Goal: Information Seeking & Learning: Learn about a topic

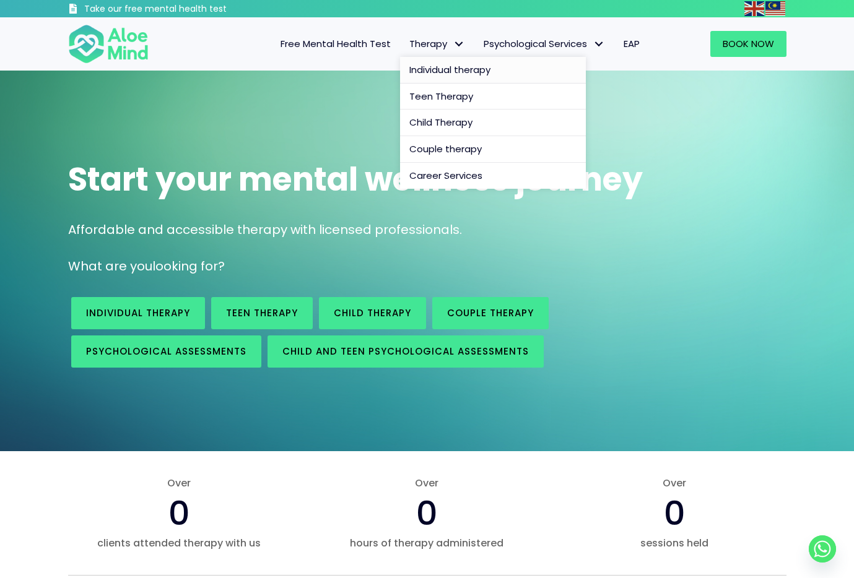
click at [437, 71] on span "Individual therapy" at bounding box center [449, 69] width 81 height 13
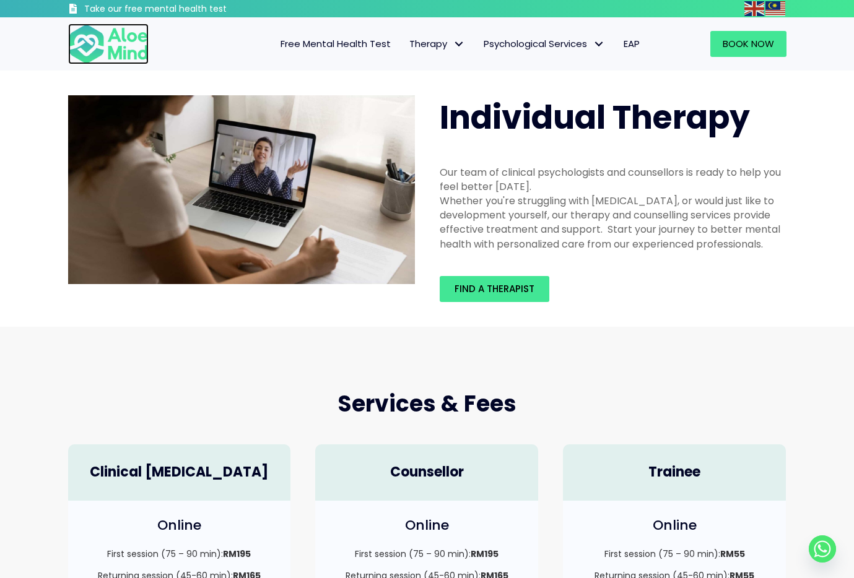
click at [129, 40] on img at bounding box center [108, 44] width 80 height 41
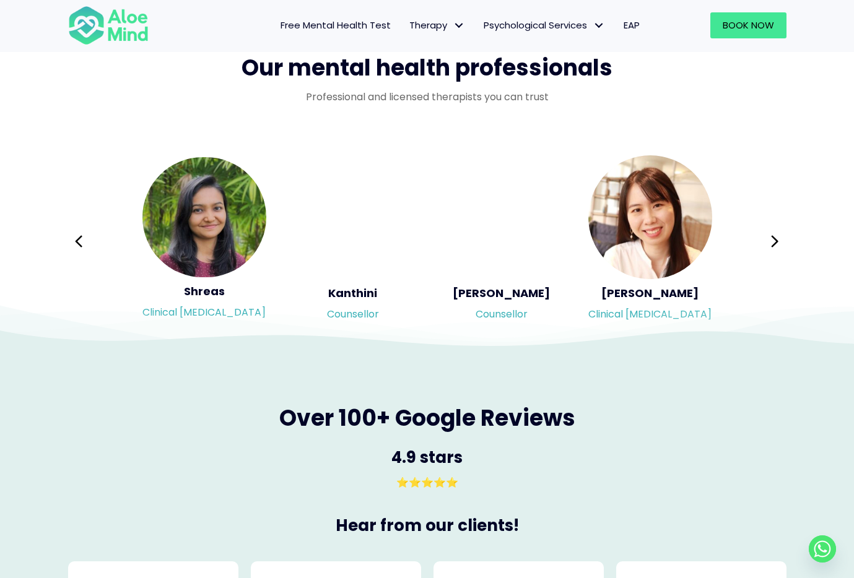
scroll to position [1985, 0]
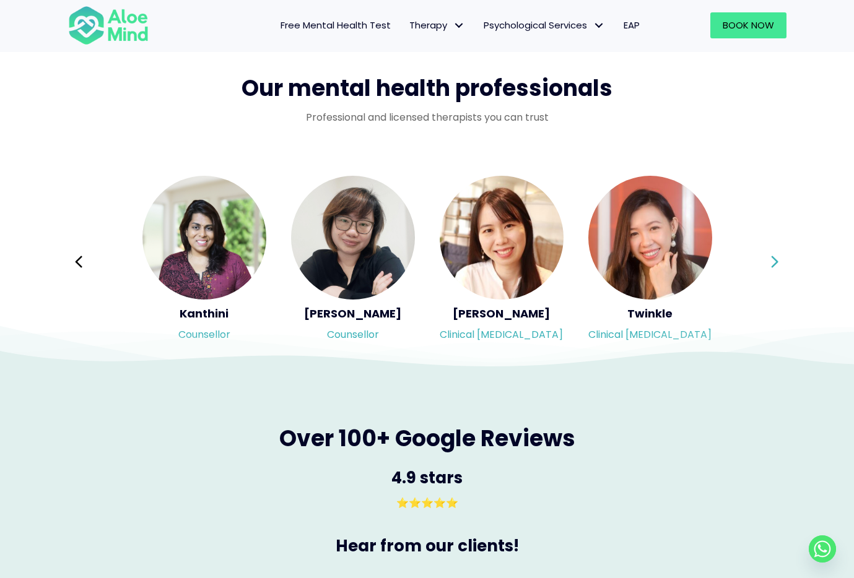
click at [768, 264] on div "Syndy Clinical psychologist Diveena Clinical psychologist Elynna Counsellor Eme…" at bounding box center [427, 262] width 718 height 175
click at [773, 262] on icon at bounding box center [774, 262] width 9 height 24
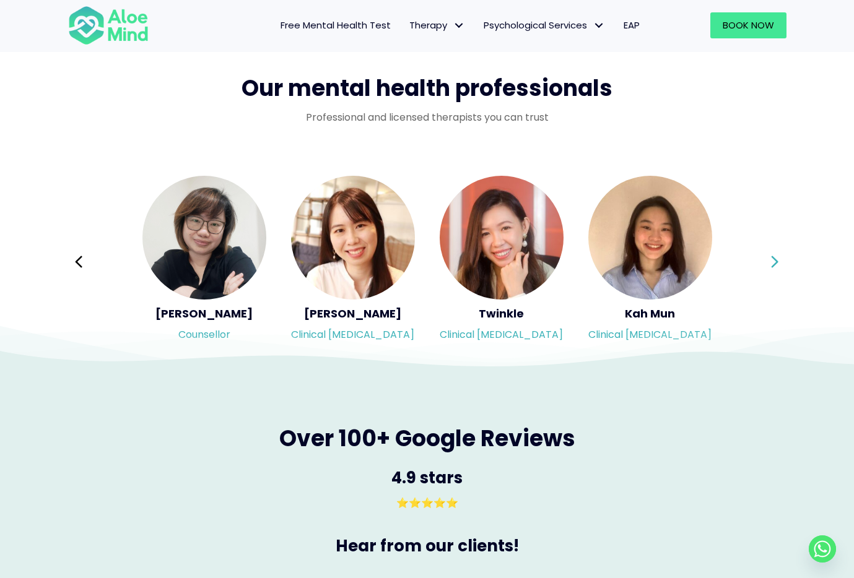
click at [773, 262] on icon at bounding box center [774, 262] width 9 height 24
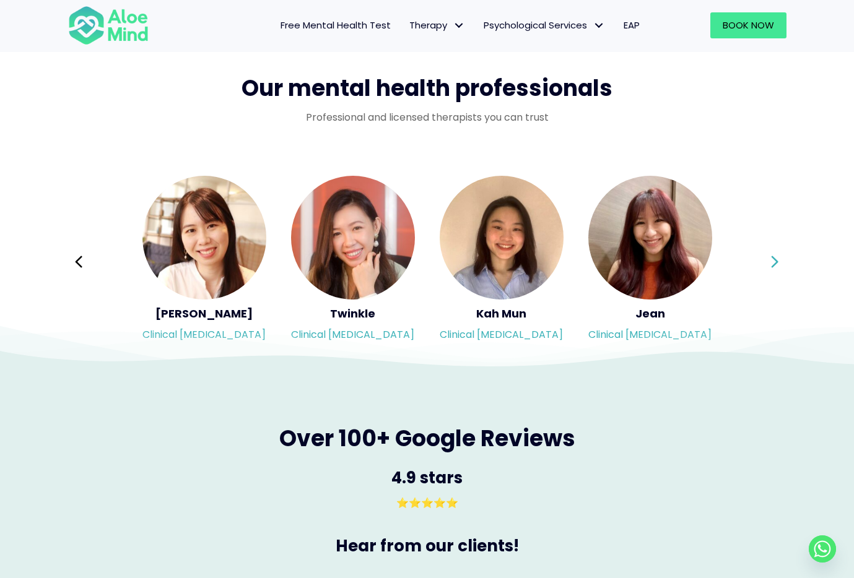
click at [778, 266] on icon at bounding box center [774, 262] width 9 height 24
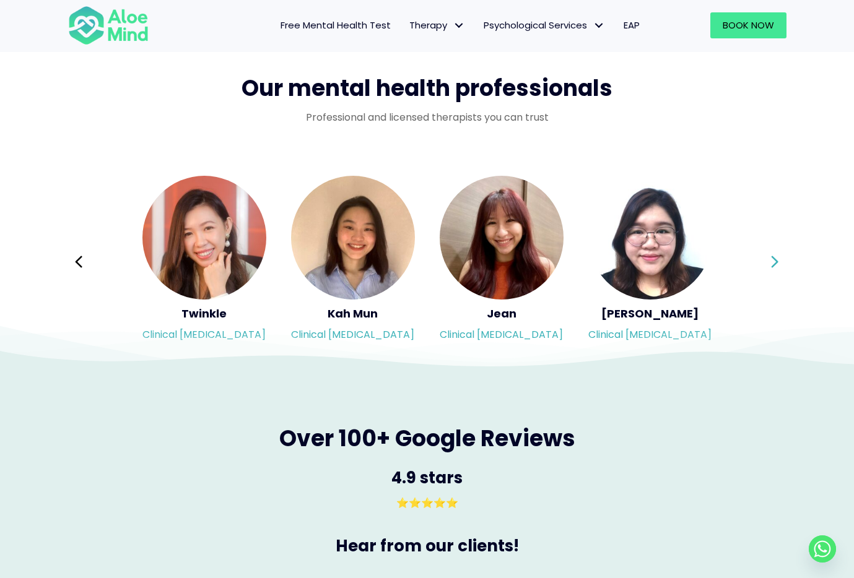
click at [778, 264] on icon at bounding box center [774, 262] width 9 height 24
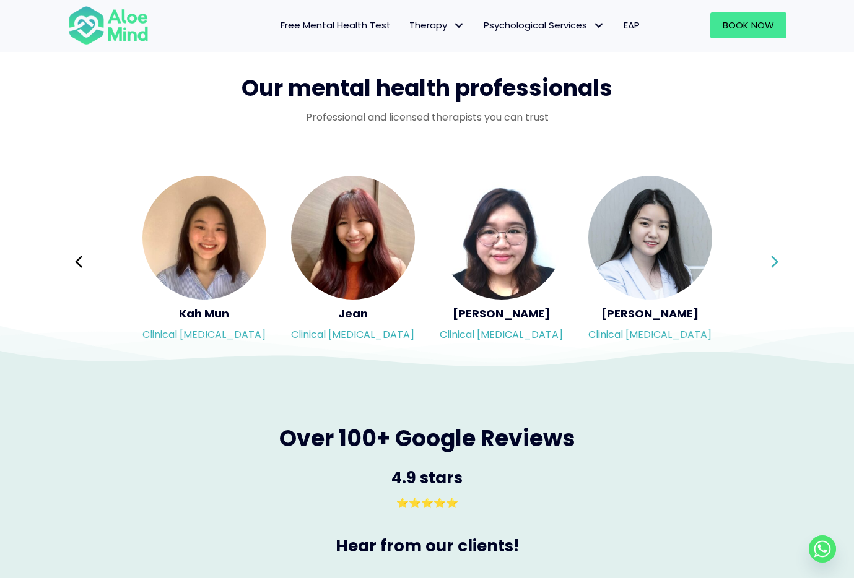
click at [772, 256] on icon at bounding box center [774, 262] width 7 height 12
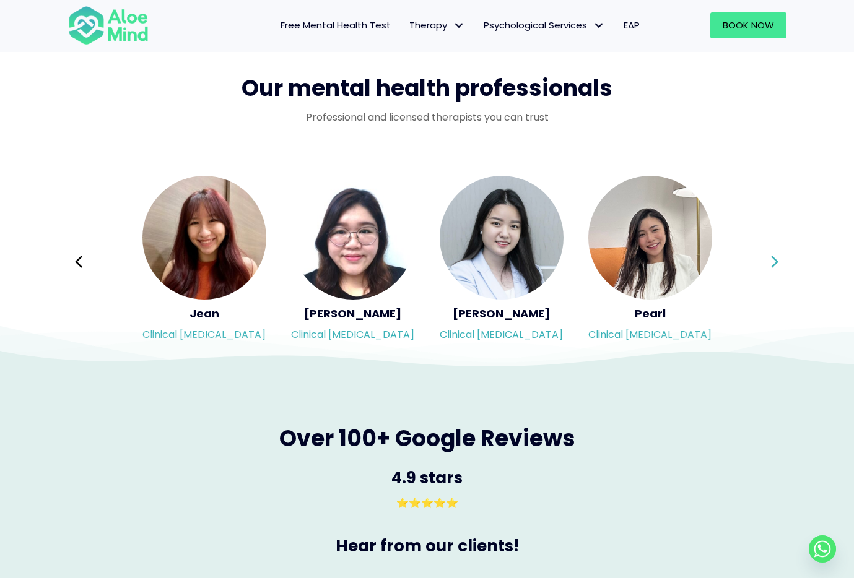
click at [772, 256] on icon at bounding box center [774, 262] width 7 height 12
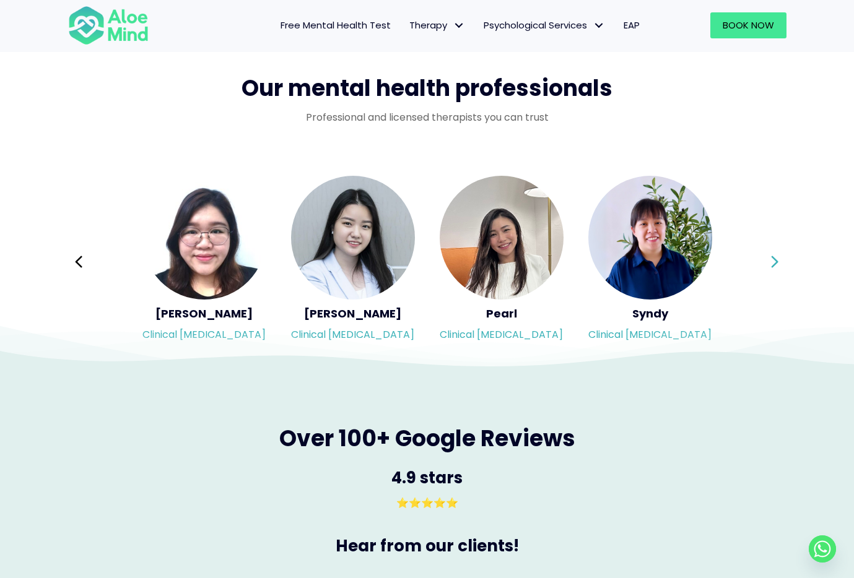
click at [772, 256] on icon at bounding box center [774, 262] width 7 height 12
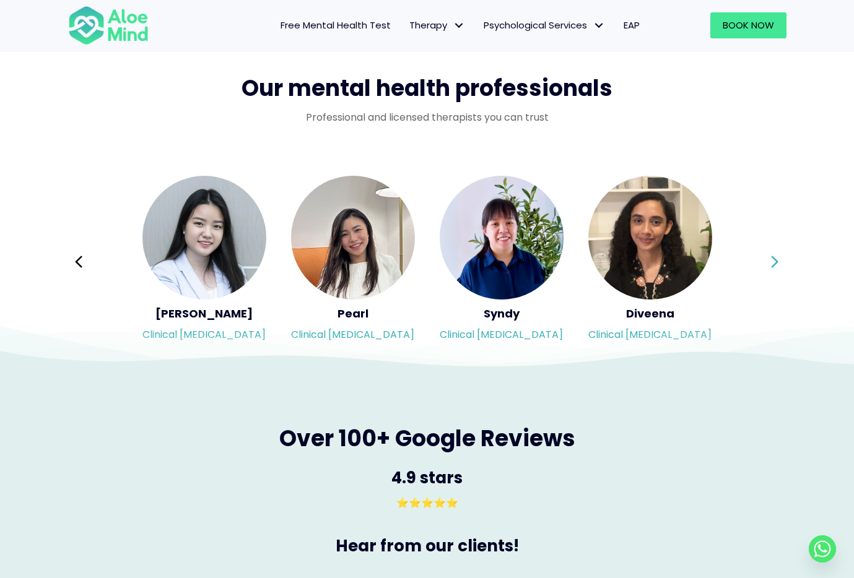
click at [772, 256] on icon at bounding box center [774, 262] width 7 height 12
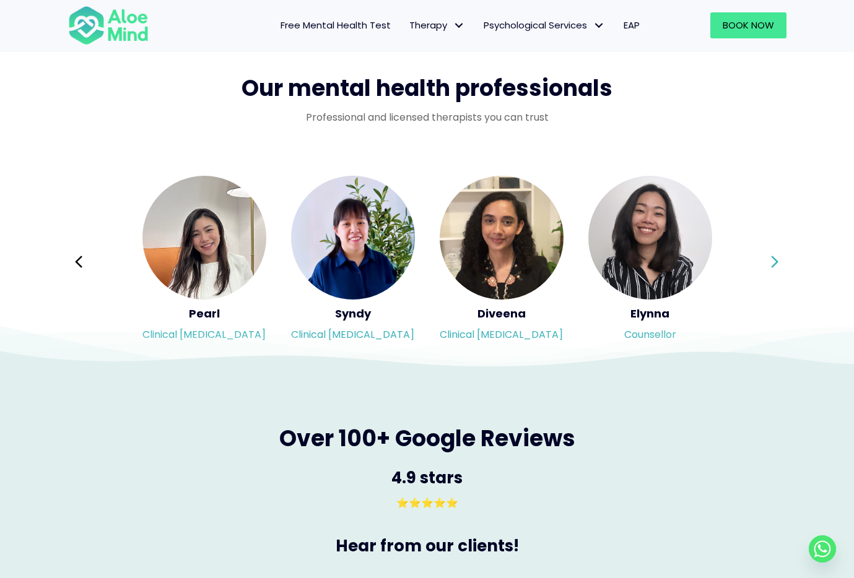
click at [772, 256] on icon at bounding box center [774, 262] width 7 height 12
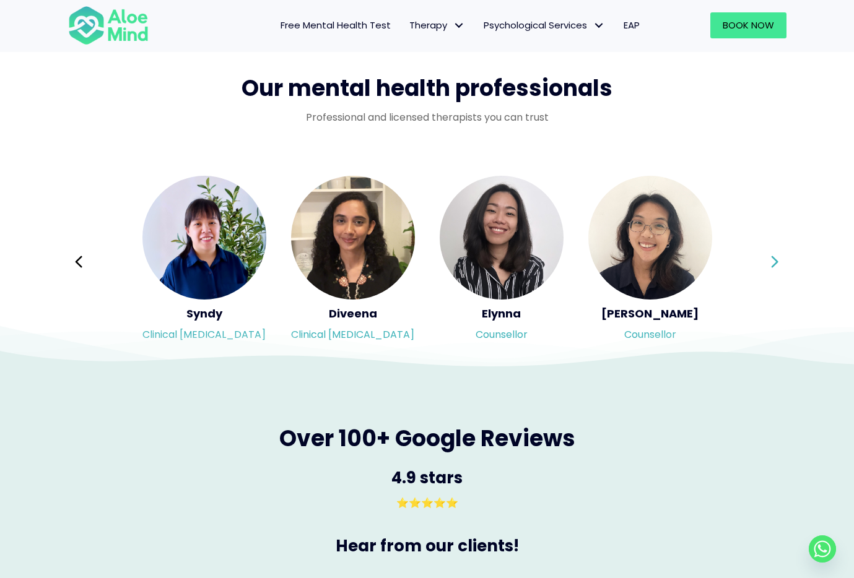
click at [772, 256] on icon at bounding box center [774, 262] width 7 height 12
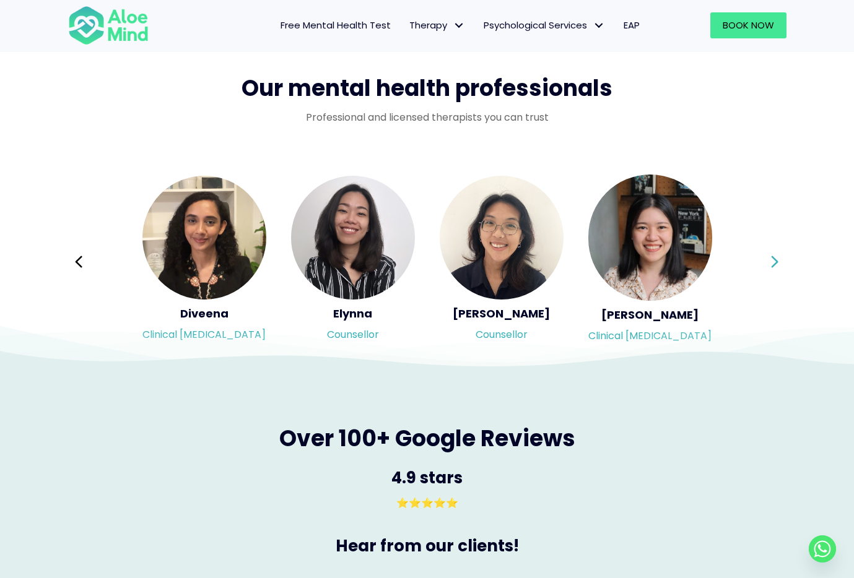
click at [778, 263] on icon at bounding box center [774, 262] width 9 height 24
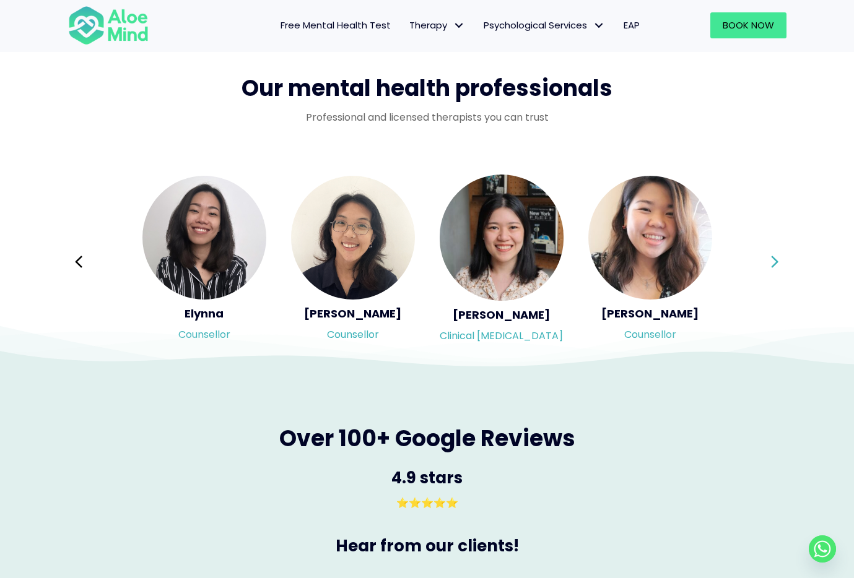
click at [778, 263] on icon at bounding box center [774, 262] width 9 height 24
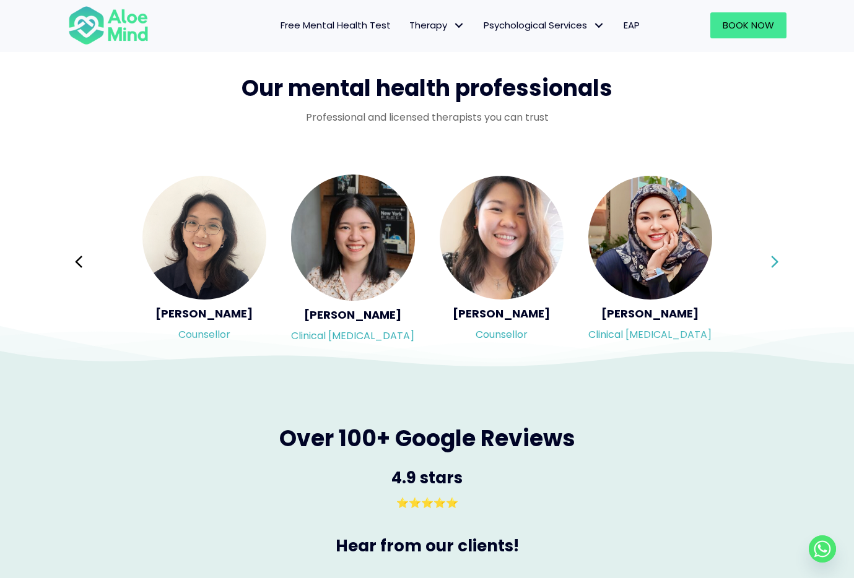
click at [778, 263] on div "Syndy Clinical psychologist Diveena Clinical psychologist Elynna Counsellor Eme…" at bounding box center [427, 262] width 718 height 175
click at [778, 263] on icon at bounding box center [774, 262] width 9 height 24
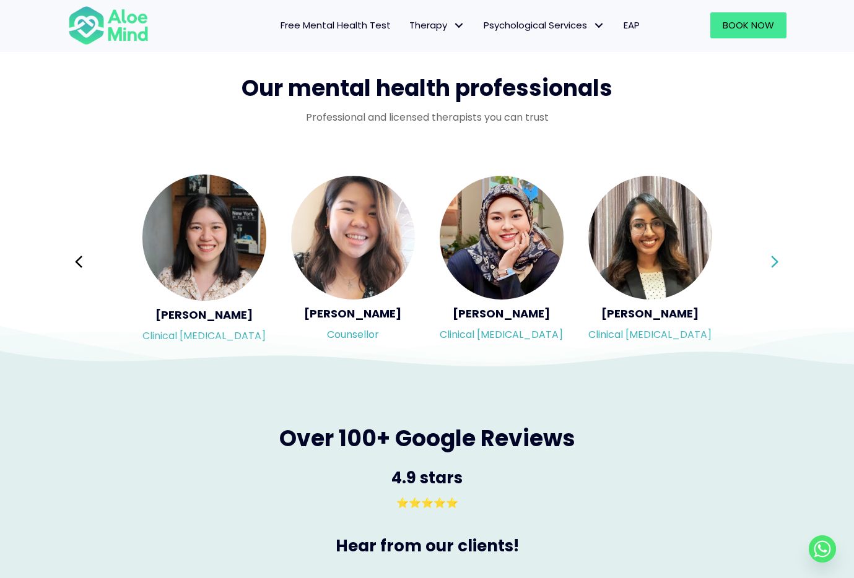
click at [778, 263] on div "Syndy Clinical psychologist Diveena Clinical psychologist Elynna Counsellor Eme…" at bounding box center [427, 262] width 718 height 175
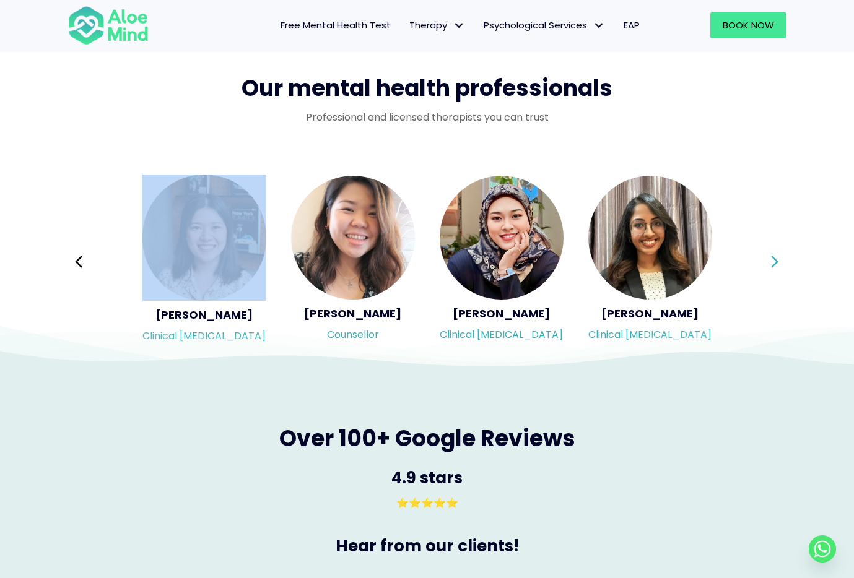
click at [771, 264] on icon at bounding box center [774, 262] width 9 height 24
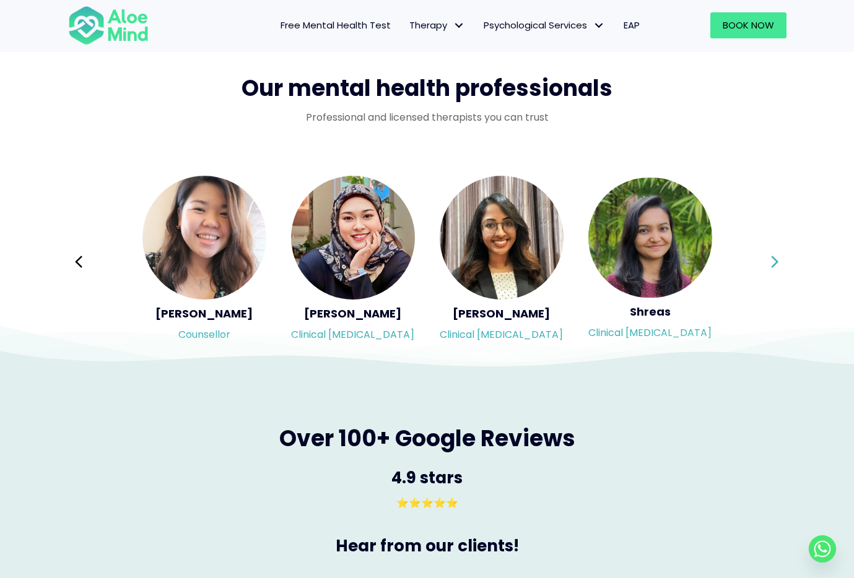
click at [771, 257] on icon at bounding box center [774, 262] width 9 height 24
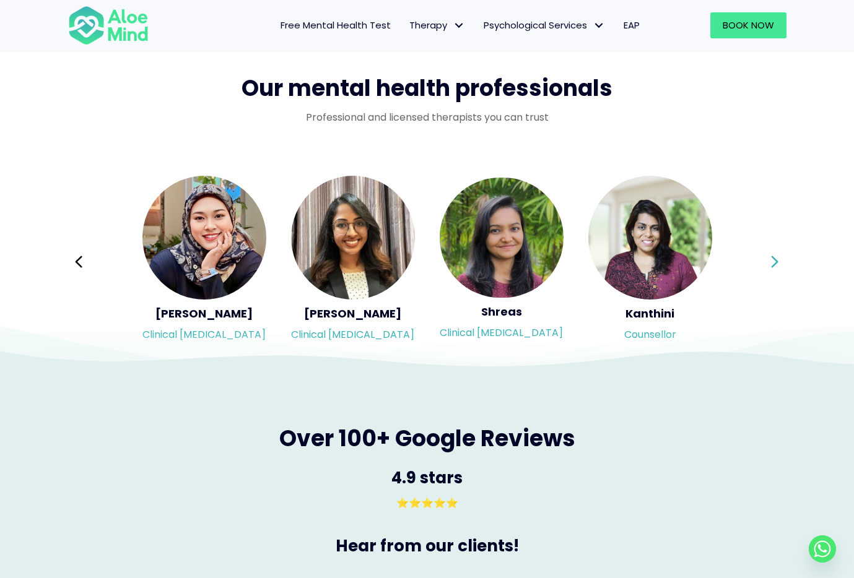
click at [771, 257] on div "Syndy Clinical psychologist Diveena Clinical psychologist Elynna Counsellor Eme…" at bounding box center [427, 262] width 718 height 175
click at [771, 257] on icon at bounding box center [774, 262] width 9 height 24
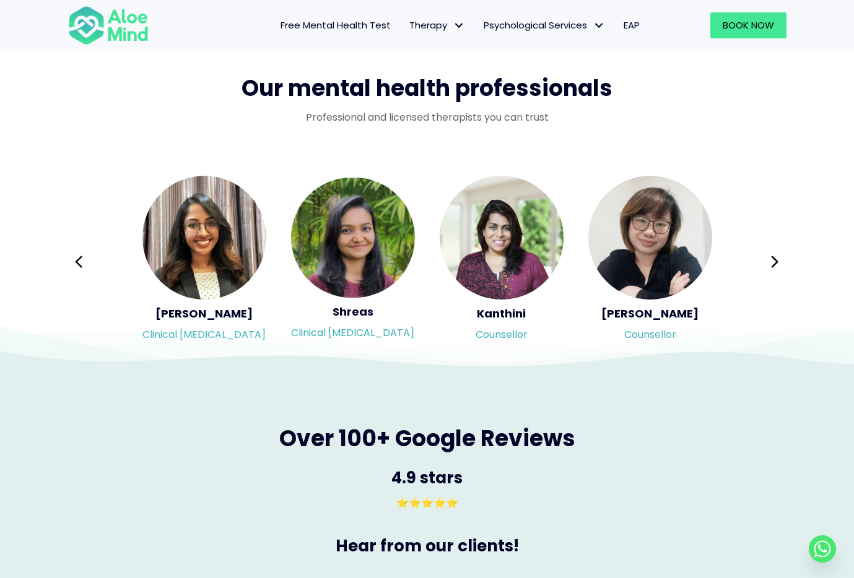
click at [772, 261] on icon at bounding box center [774, 262] width 9 height 24
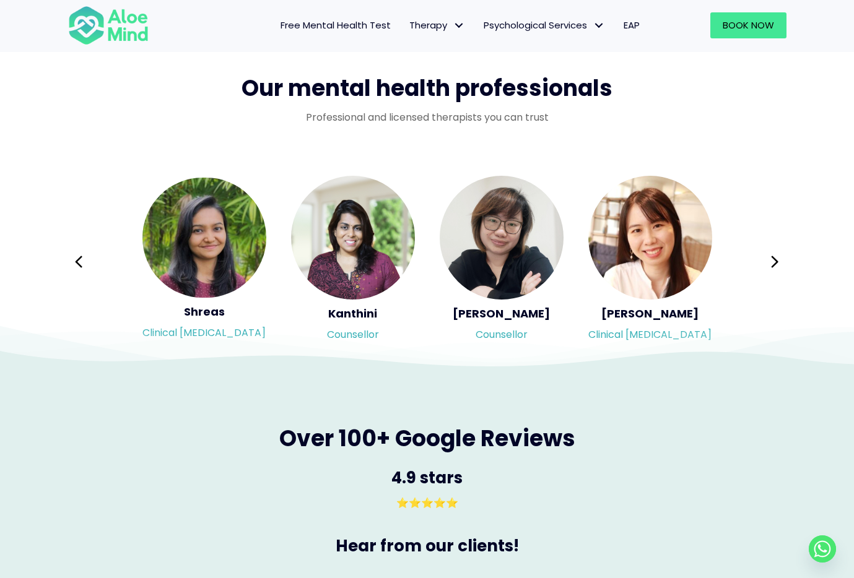
click at [772, 261] on div "Syndy Clinical psychologist Diveena Clinical psychologist Elynna Counsellor Eme…" at bounding box center [427, 262] width 718 height 175
click at [772, 261] on icon at bounding box center [774, 262] width 9 height 24
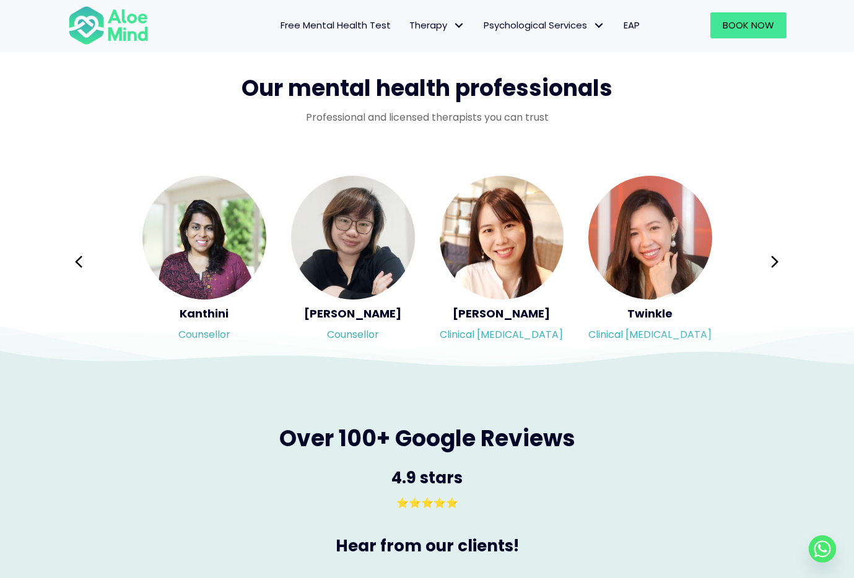
click at [772, 261] on icon at bounding box center [774, 262] width 9 height 24
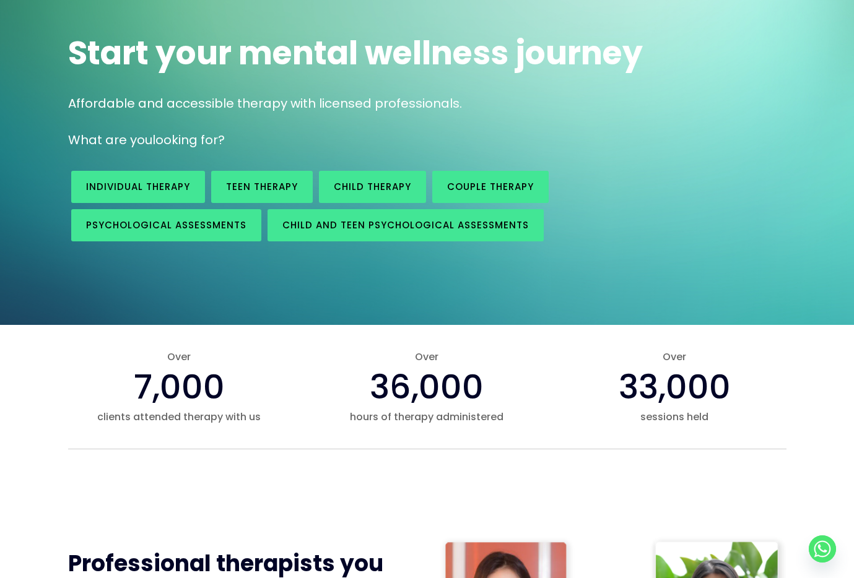
scroll to position [0, 0]
